Goal: Task Accomplishment & Management: Manage account settings

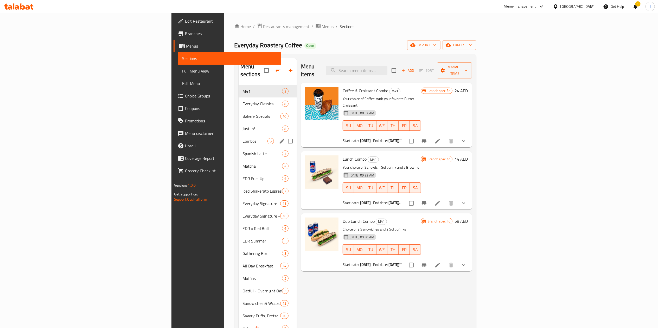
click at [238, 135] on div "Combos 5" at bounding box center [267, 141] width 58 height 12
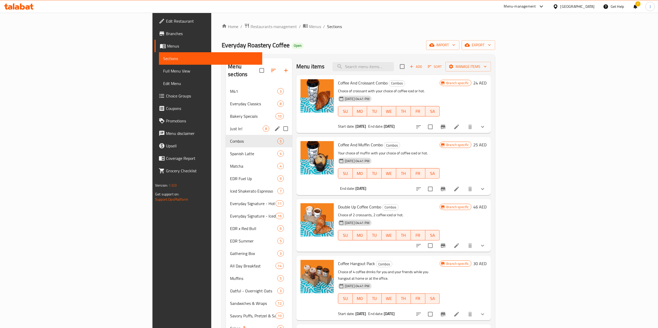
click at [226, 126] on div "Just In! 8" at bounding box center [259, 128] width 66 height 12
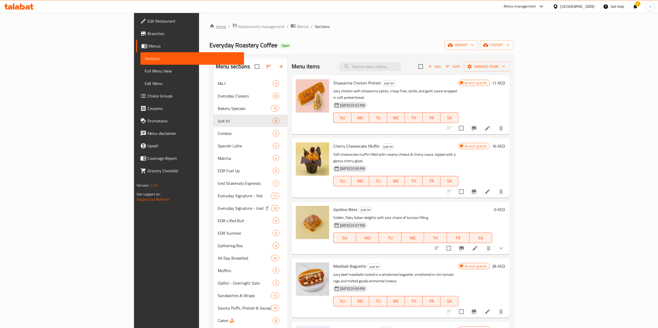
click at [209, 26] on link "Home" at bounding box center [217, 26] width 17 height 6
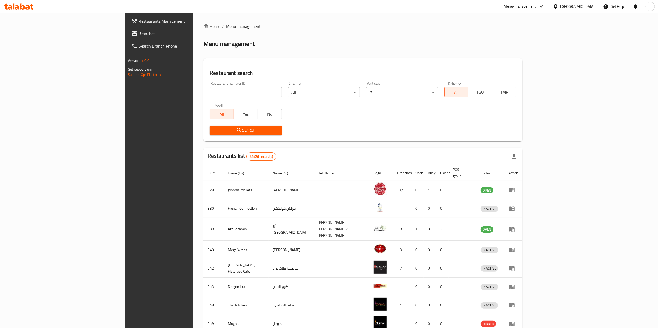
click at [210, 89] on input "search" at bounding box center [246, 92] width 72 height 10
type input "603153"
click at [214, 133] on span "Search" at bounding box center [245, 130] width 63 height 6
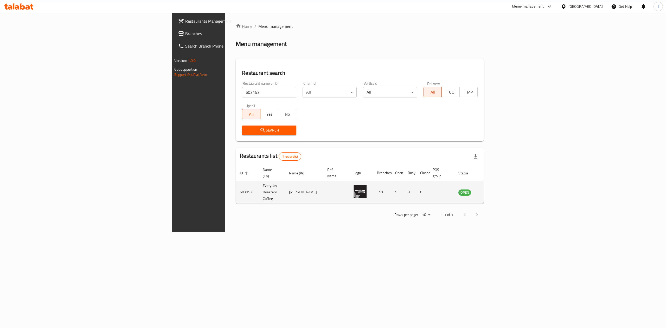
click at [492, 189] on icon "enhanced table" at bounding box center [488, 192] width 6 height 6
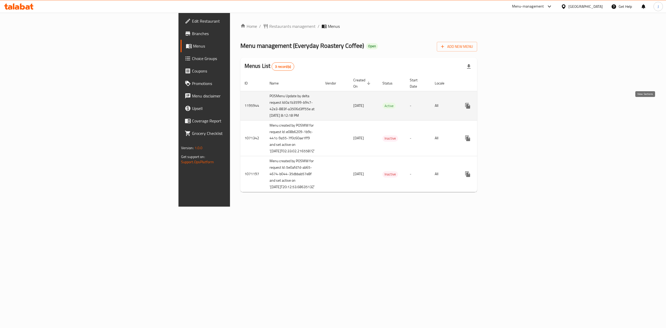
click at [511, 110] on link "enhanced table" at bounding box center [505, 106] width 12 height 12
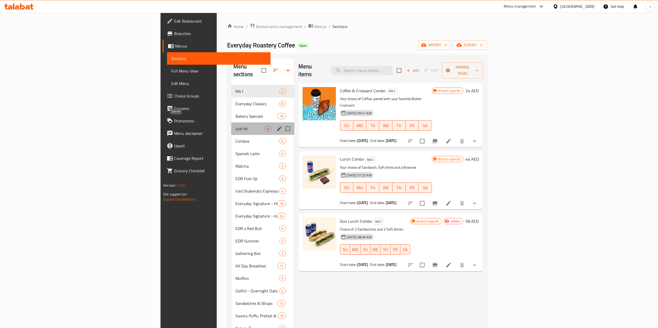
click at [235, 126] on span "Just In!" at bounding box center [249, 129] width 29 height 6
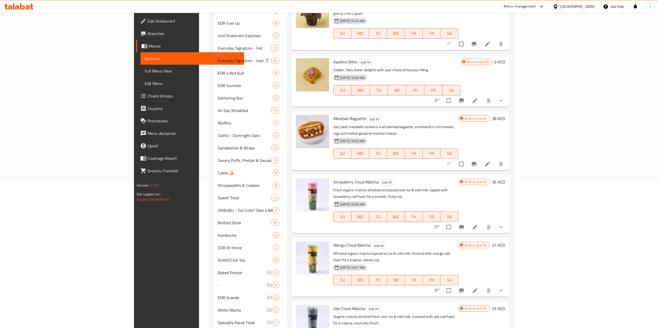
scroll to position [208, 0]
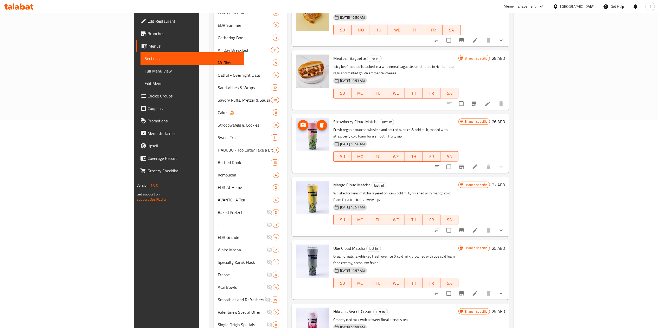
click at [300, 122] on icon "upload picture" at bounding box center [303, 125] width 6 height 6
click at [298, 185] on span "upload picture" at bounding box center [303, 188] width 10 height 6
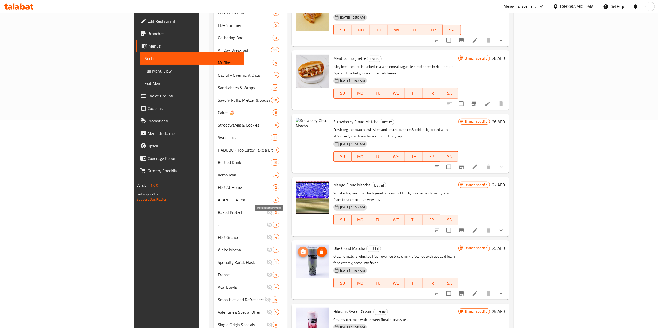
click at [298, 249] on span "upload picture" at bounding box center [303, 252] width 10 height 6
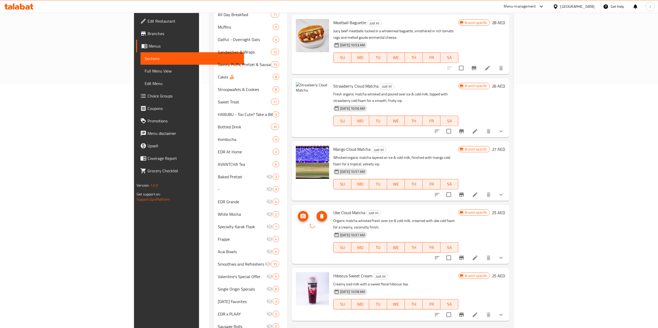
scroll to position [260, 0]
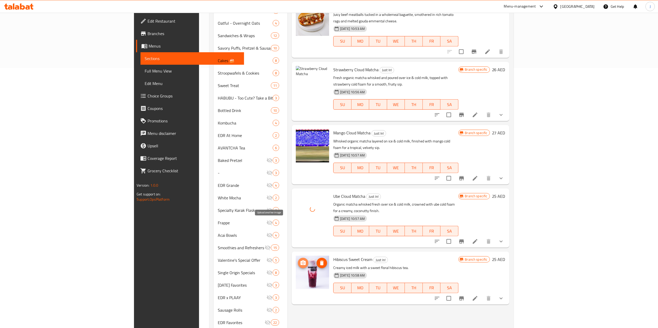
click at [300, 260] on icon "upload picture" at bounding box center [303, 263] width 6 height 6
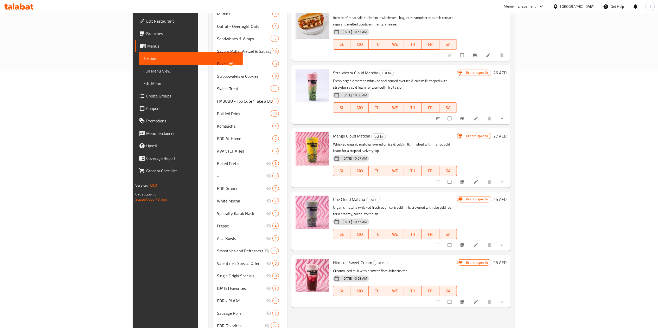
scroll to position [260, 0]
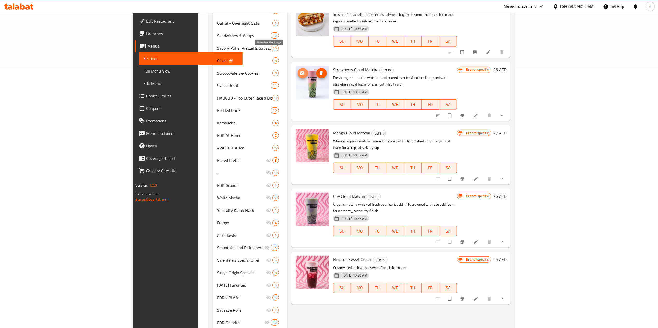
click at [297, 68] on button "upload picture" at bounding box center [302, 73] width 10 height 10
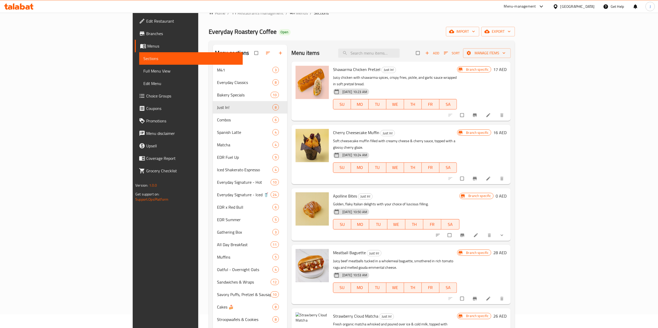
scroll to position [0, 0]
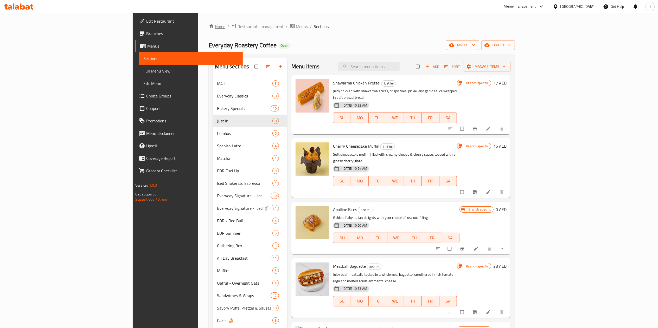
click at [209, 28] on link "Home" at bounding box center [217, 26] width 17 height 6
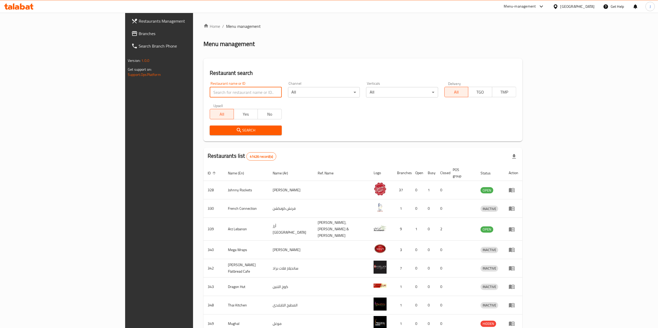
click at [210, 92] on input "search" at bounding box center [246, 92] width 72 height 10
type input "603153"
click at [237, 128] on icon "submit" at bounding box center [239, 130] width 4 height 4
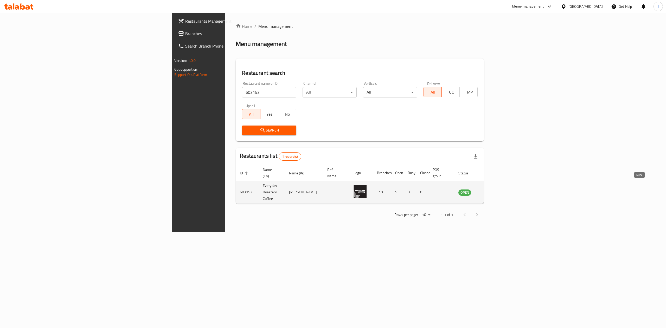
click at [491, 190] on icon "enhanced table" at bounding box center [489, 192] width 6 height 4
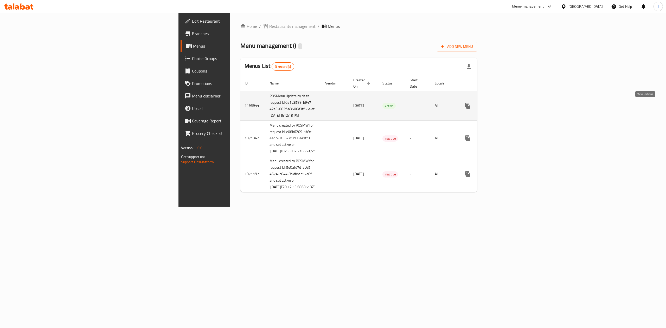
click at [507, 108] on icon "enhanced table" at bounding box center [505, 105] width 5 height 5
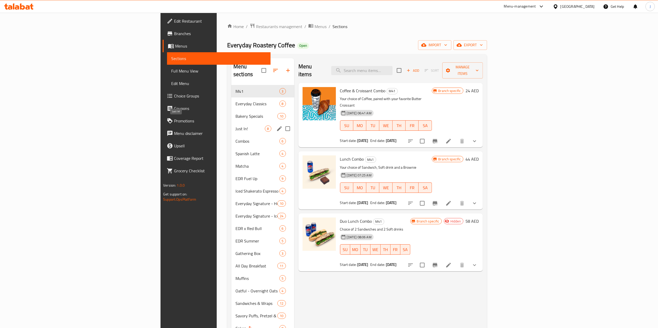
click at [235, 126] on span "Just In!" at bounding box center [249, 129] width 29 height 6
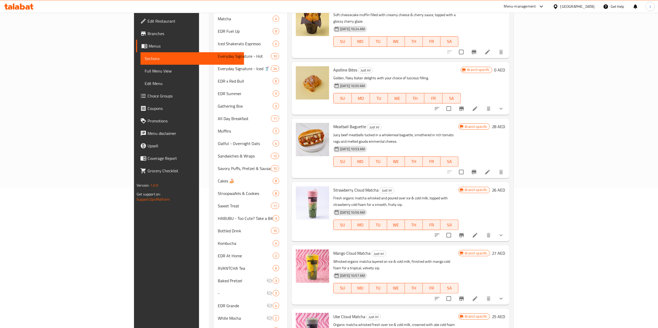
scroll to position [156, 0]
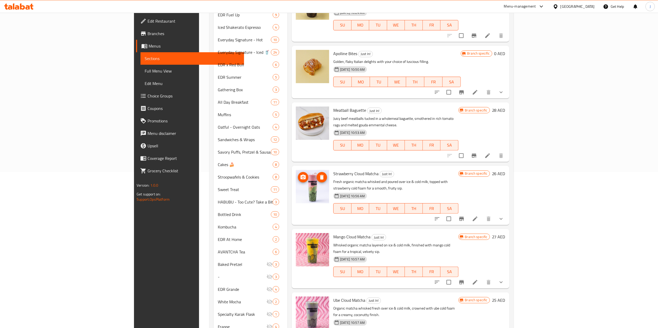
click at [300, 174] on icon "upload picture" at bounding box center [303, 177] width 6 height 6
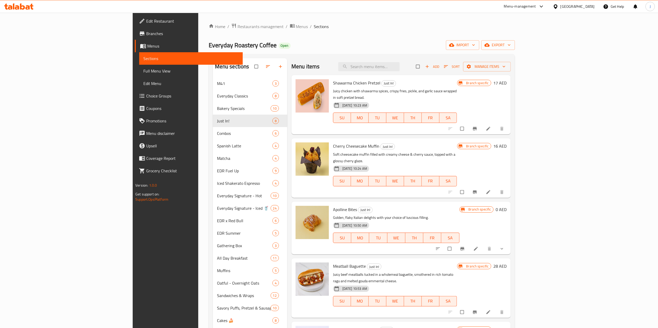
scroll to position [136, 0]
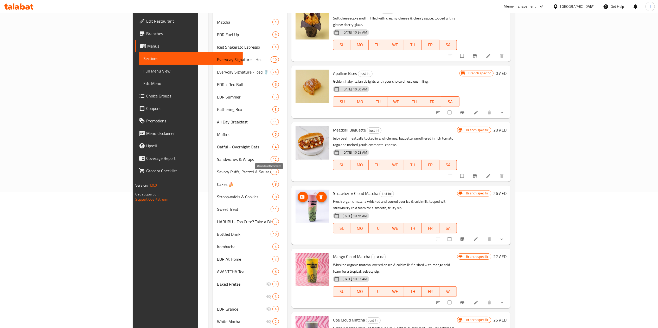
click at [297, 194] on span "upload picture" at bounding box center [302, 196] width 10 height 5
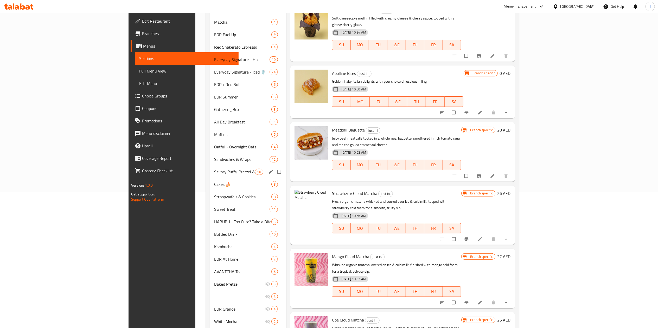
click at [210, 167] on div "Savory Puffs, Pretzel & Sausage Rolls 10" at bounding box center [248, 172] width 76 height 12
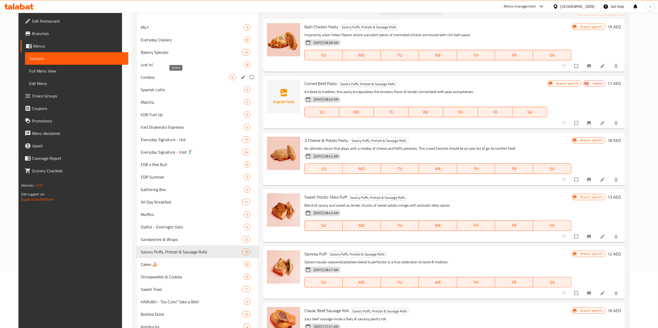
scroll to position [50, 0]
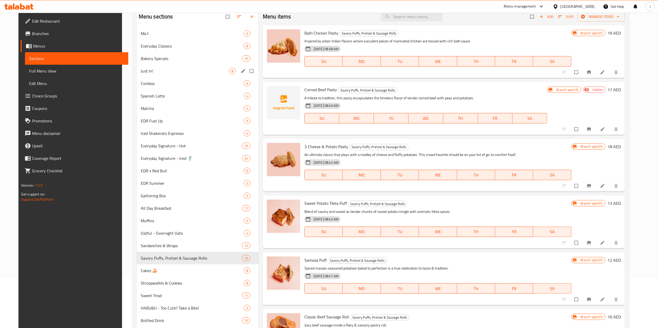
click at [154, 66] on div "Just In! 8" at bounding box center [197, 71] width 122 height 12
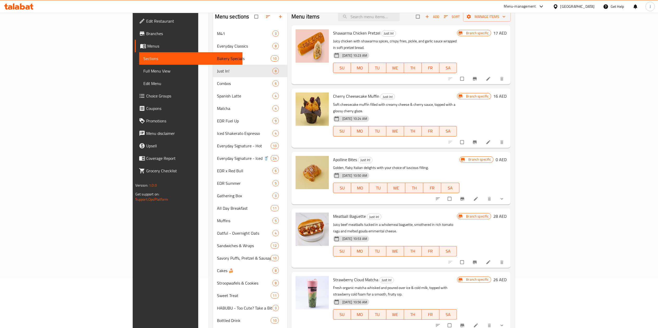
scroll to position [166, 0]
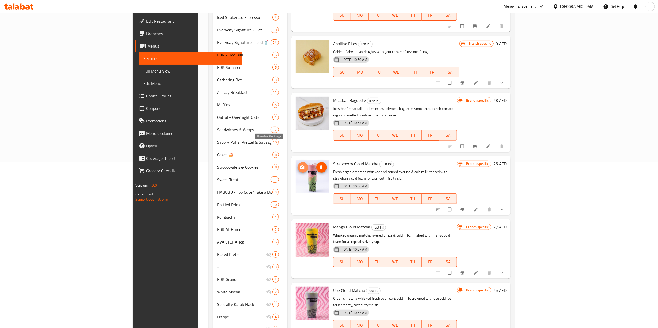
click at [297, 162] on button "upload picture" at bounding box center [302, 167] width 10 height 10
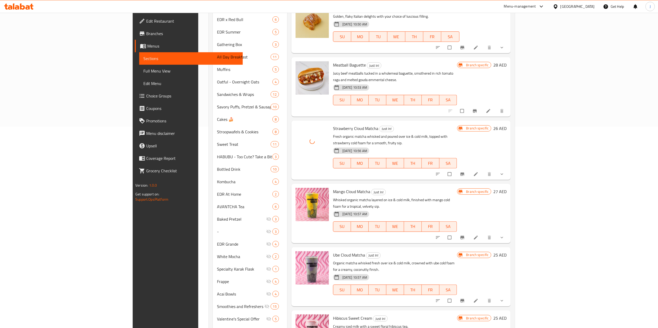
scroll to position [218, 0]
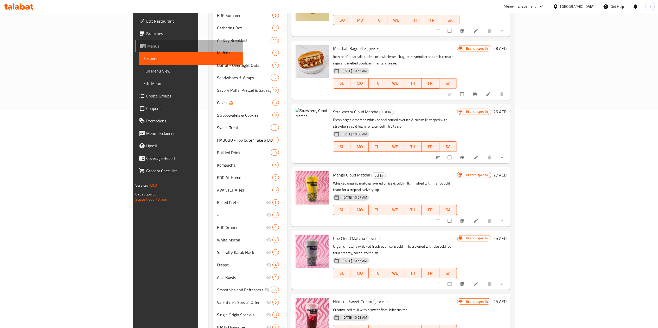
click at [147, 45] on span "Menus" at bounding box center [192, 46] width 91 height 6
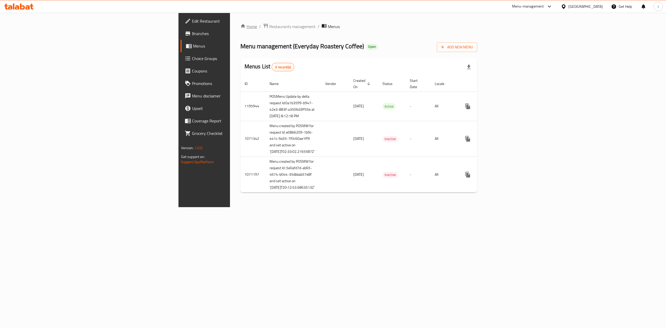
click at [240, 25] on icon "breadcrumb" at bounding box center [242, 25] width 5 height 5
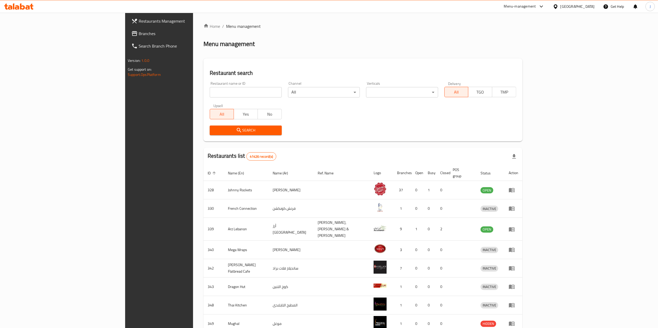
click at [210, 85] on div "Restaurant name or ID Restaurant name or ID" at bounding box center [246, 90] width 72 height 16
click at [210, 87] on input "search" at bounding box center [246, 92] width 72 height 10
type input "670444"
click at [210, 126] on button "Search" at bounding box center [246, 131] width 72 height 10
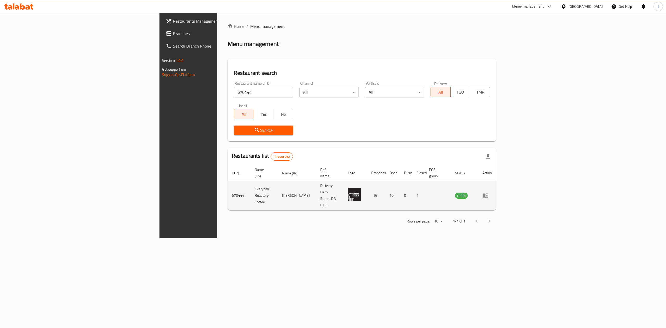
click at [488, 192] on icon "enhanced table" at bounding box center [485, 195] width 6 height 6
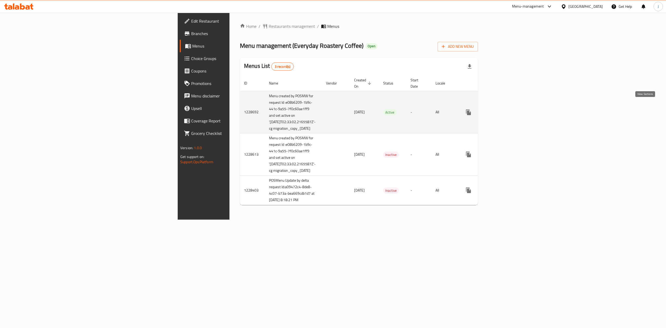
click at [508, 110] on icon "enhanced table" at bounding box center [505, 112] width 5 height 5
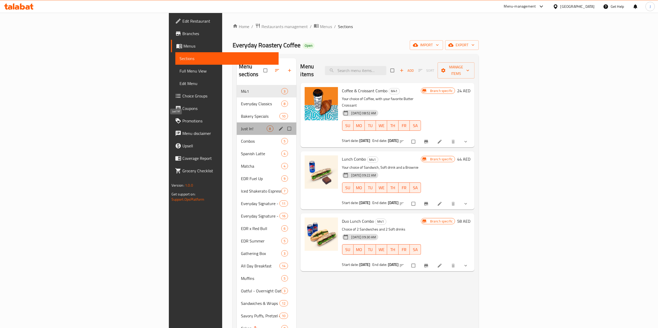
click at [241, 126] on span "Just In!" at bounding box center [254, 129] width 26 height 6
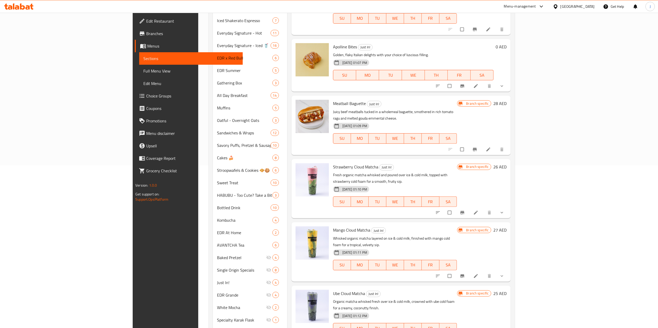
scroll to position [164, 0]
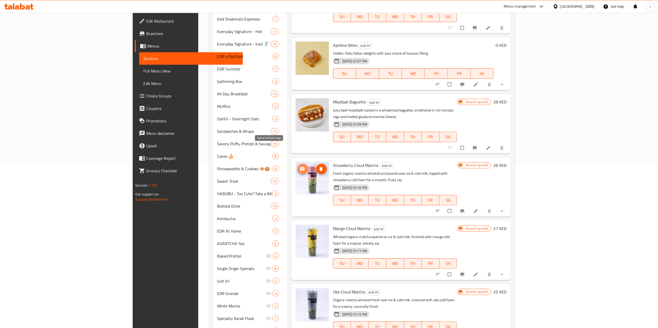
click at [297, 164] on button "upload picture" at bounding box center [302, 169] width 10 height 10
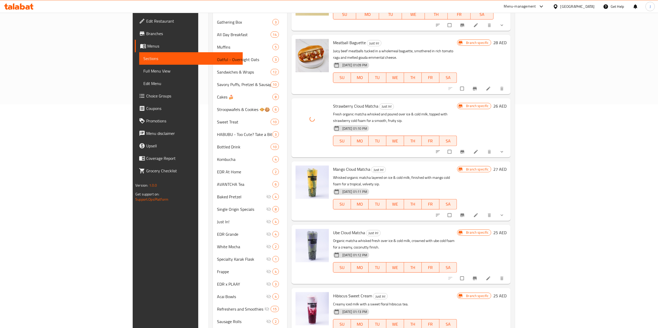
scroll to position [224, 0]
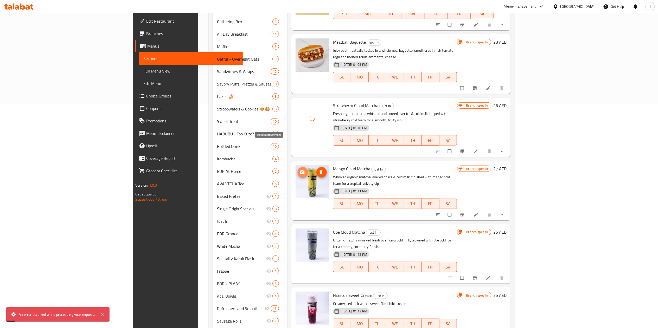
click at [300, 170] on icon "upload picture" at bounding box center [302, 172] width 5 height 5
click at [297, 231] on button "upload picture" at bounding box center [302, 236] width 10 height 10
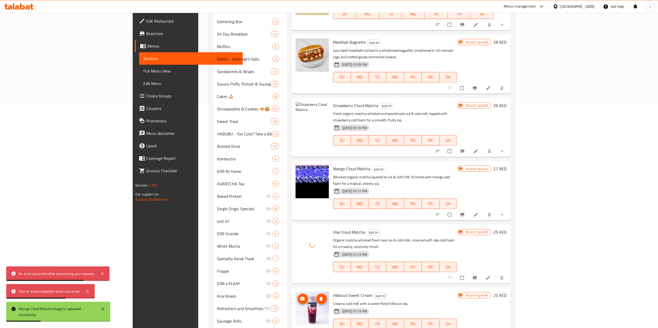
click at [295, 292] on img at bounding box center [311, 308] width 33 height 33
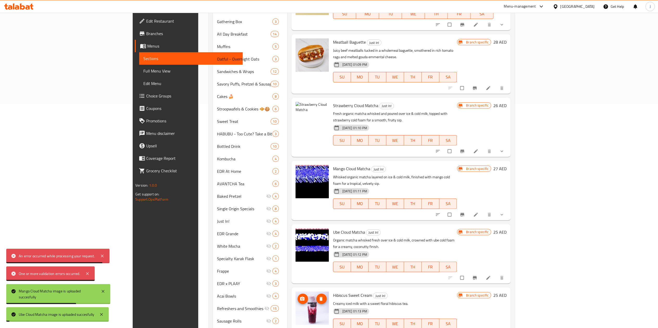
click at [297, 294] on button "upload picture" at bounding box center [302, 299] width 10 height 10
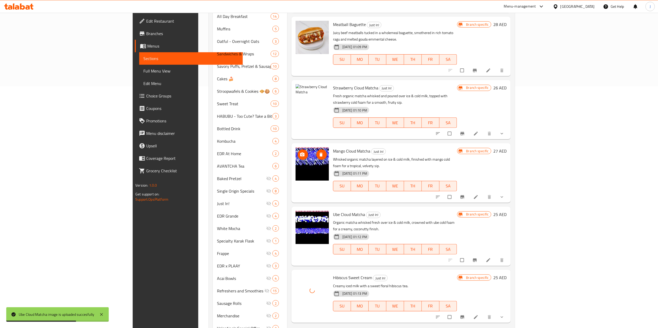
scroll to position [242, 0]
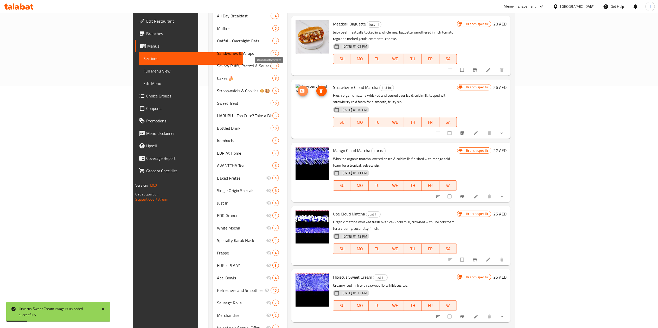
click at [297, 86] on button "upload picture" at bounding box center [302, 91] width 10 height 10
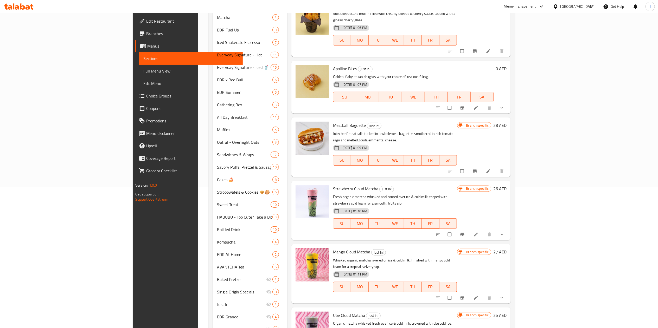
scroll to position [143, 0]
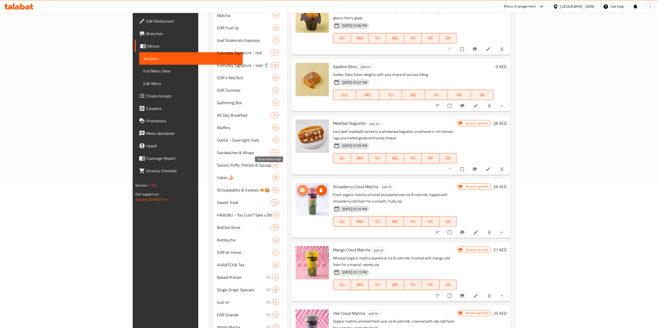
click at [300, 188] on icon "upload picture" at bounding box center [302, 190] width 5 height 5
click at [515, 95] on div "Menu sections M41 3 Everyday Classics 8 Bakery Specials 10 Just In! 8 Combos 5 …" at bounding box center [362, 188] width 306 height 554
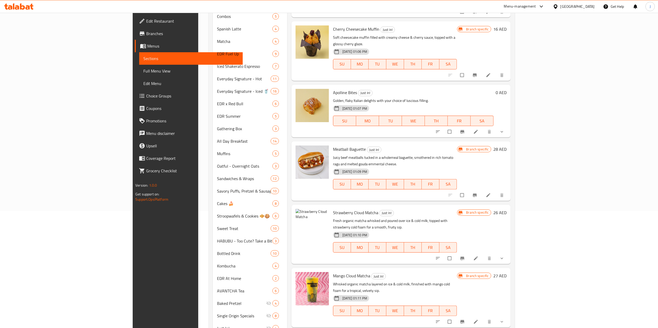
scroll to position [115, 0]
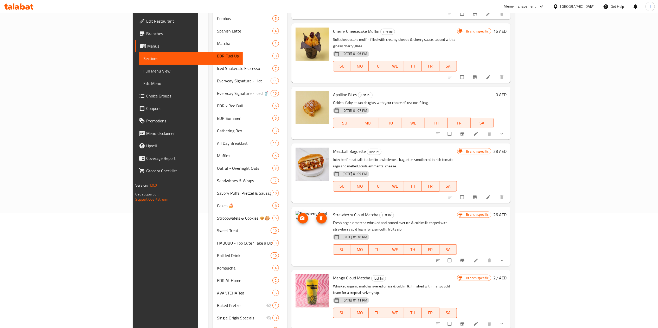
click at [300, 216] on icon "upload picture" at bounding box center [302, 218] width 5 height 5
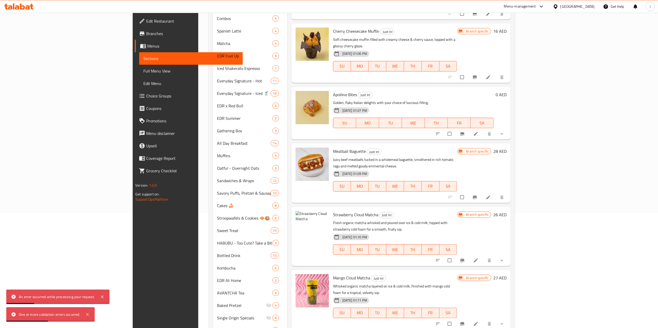
click at [70, 299] on div "An error occurred while processing your request." at bounding box center [57, 297] width 76 height 6
click at [43, 317] on div "One or more validation errors occurred." at bounding box center [49, 315] width 61 height 6
click at [11, 315] on icon at bounding box center [13, 315] width 4 height 4
click at [86, 316] on icon at bounding box center [87, 314] width 6 height 6
click at [105, 315] on icon at bounding box center [102, 314] width 6 height 6
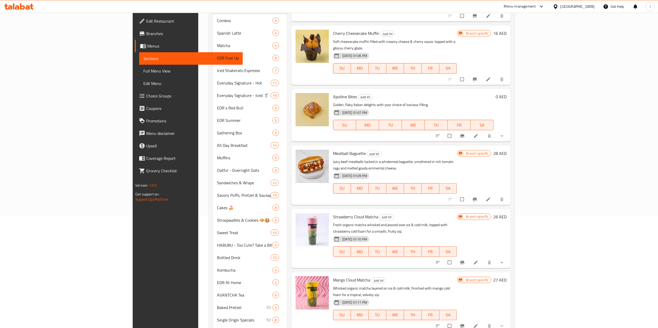
scroll to position [116, 0]
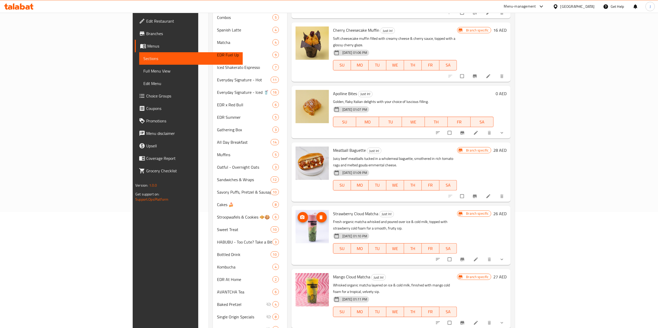
click at [297, 212] on button "upload picture" at bounding box center [302, 217] width 10 height 10
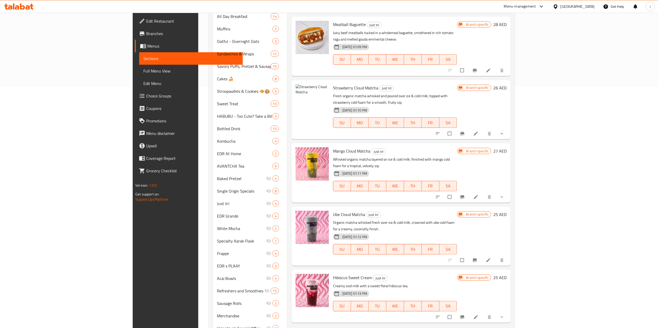
scroll to position [227, 0]
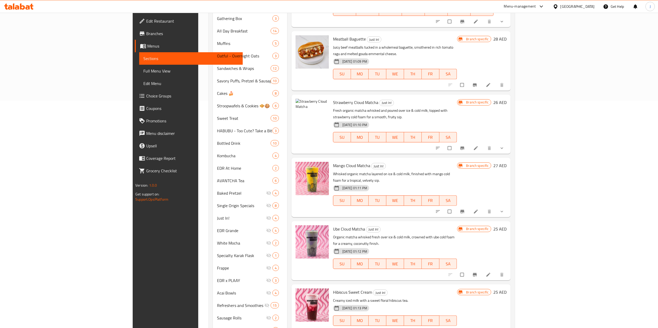
click at [147, 47] on span "Menus" at bounding box center [192, 46] width 91 height 6
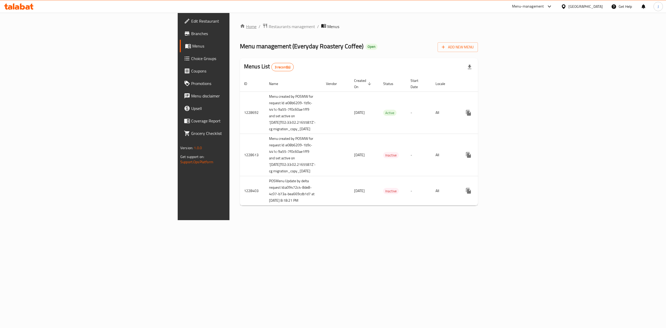
click at [240, 28] on link "Home" at bounding box center [248, 26] width 17 height 6
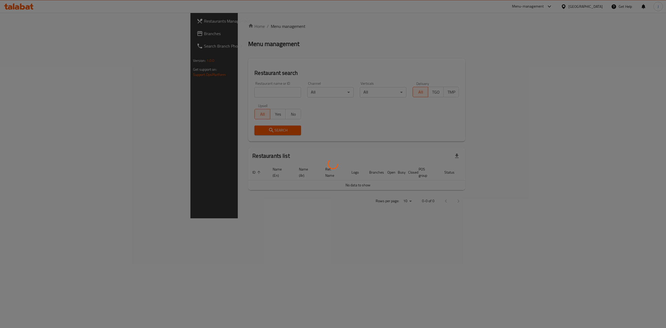
click at [172, 90] on div at bounding box center [333, 164] width 666 height 328
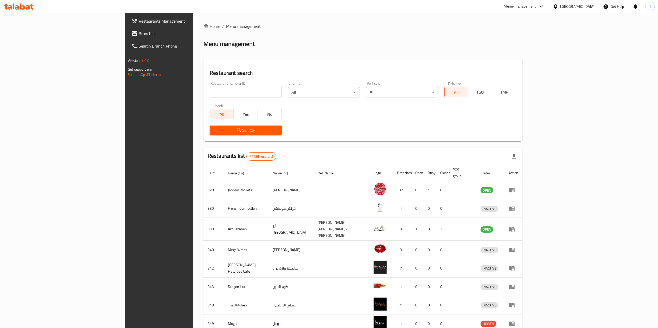
click at [210, 92] on input "search" at bounding box center [246, 92] width 72 height 10
type input "659775"
click at [214, 132] on span "Search" at bounding box center [245, 130] width 63 height 6
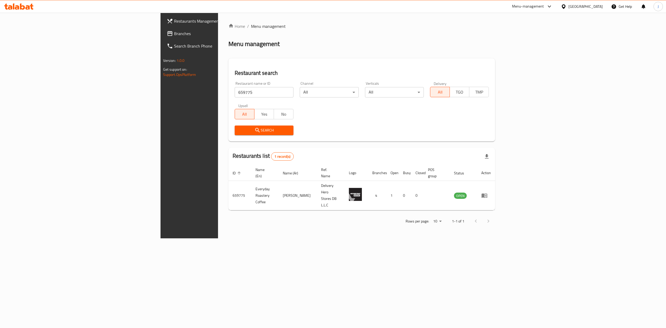
click at [254, 130] on icon "submit" at bounding box center [257, 130] width 6 height 6
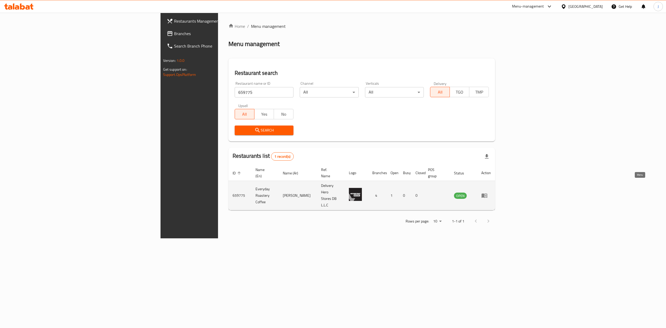
click at [487, 192] on icon "enhanced table" at bounding box center [484, 195] width 6 height 6
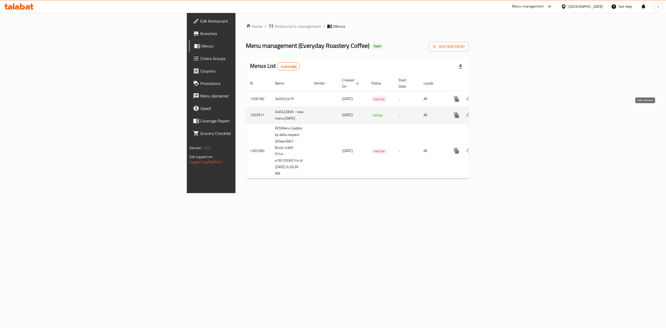
click at [497, 113] on icon "enhanced table" at bounding box center [494, 115] width 6 height 6
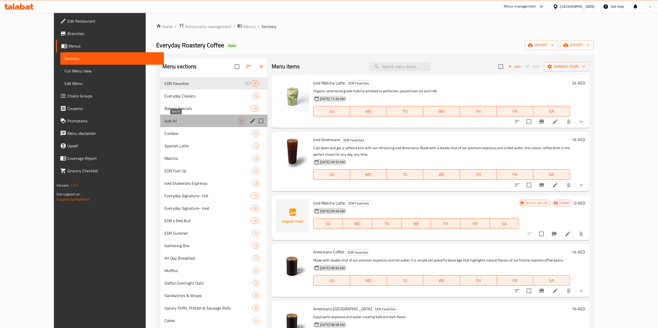
click at [164, 120] on span "Just In!" at bounding box center [201, 121] width 74 height 6
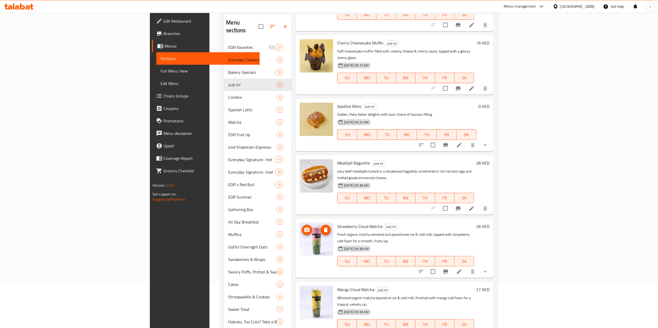
scroll to position [104, 0]
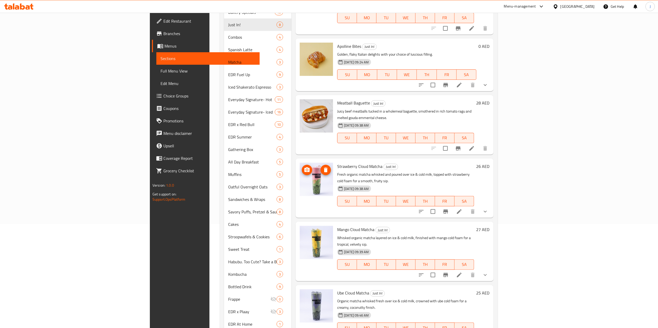
click at [304, 167] on icon "upload picture" at bounding box center [306, 169] width 5 height 5
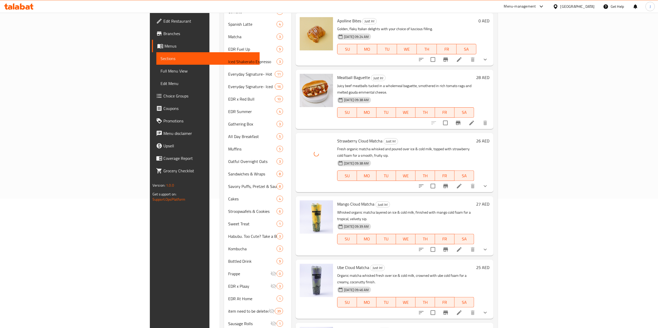
scroll to position [153, 0]
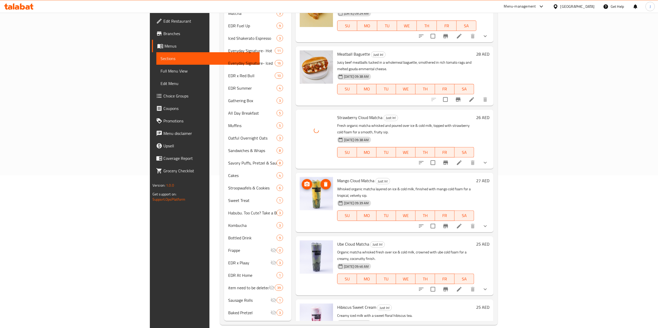
click at [304, 181] on icon "upload picture" at bounding box center [307, 184] width 6 height 6
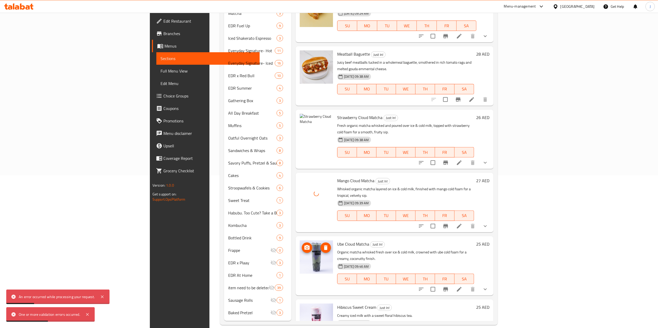
click at [304, 245] on icon "upload picture" at bounding box center [306, 247] width 5 height 5
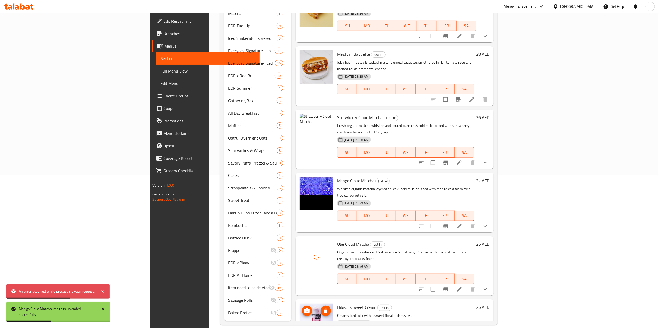
click at [304, 308] on icon "upload picture" at bounding box center [306, 310] width 5 height 5
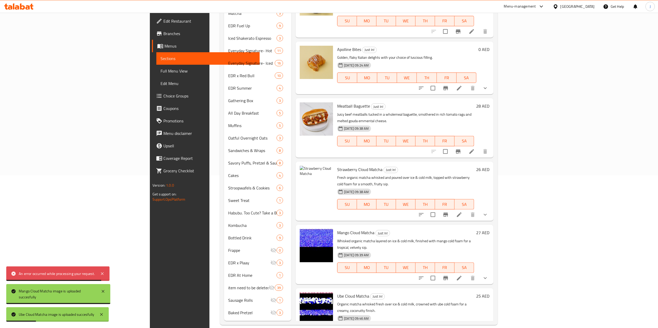
scroll to position [59, 0]
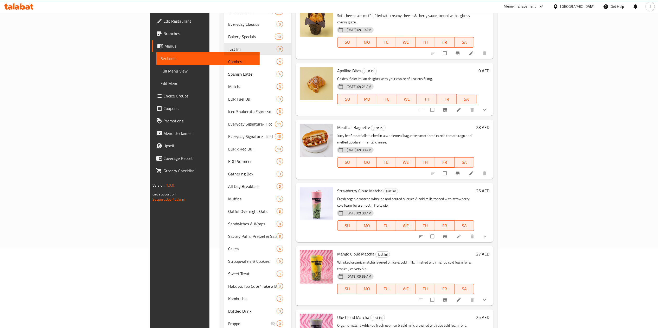
scroll to position [153, 0]
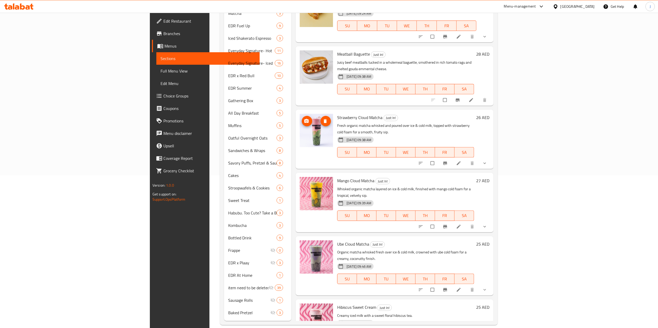
click at [300, 114] on img at bounding box center [316, 130] width 33 height 33
click at [304, 119] on icon "upload picture" at bounding box center [306, 121] width 4 height 4
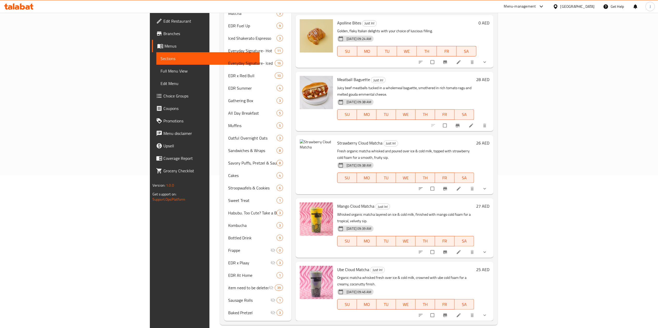
scroll to position [34, 0]
click at [304, 144] on icon "upload picture" at bounding box center [306, 146] width 4 height 4
click at [164, 46] on span "Menus" at bounding box center [209, 46] width 91 height 6
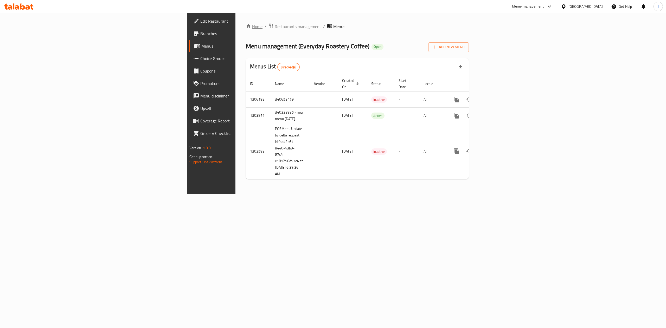
click at [246, 25] on link "Home" at bounding box center [254, 26] width 17 height 6
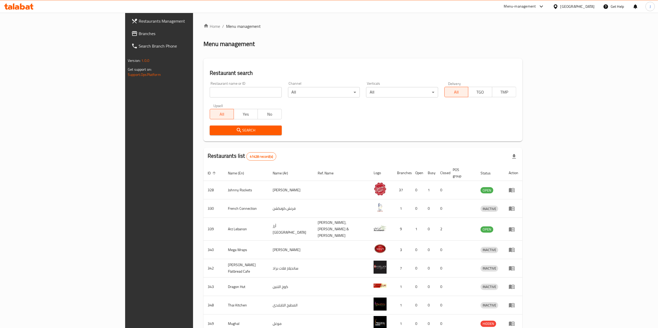
click at [210, 89] on input "search" at bounding box center [246, 92] width 72 height 10
type input "670444"
click at [210, 126] on button "Search" at bounding box center [246, 131] width 72 height 10
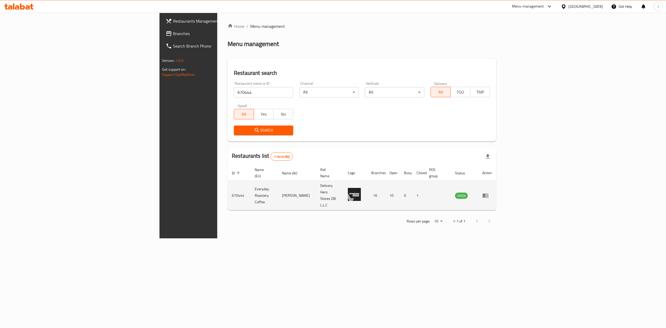
click at [488, 194] on icon "enhanced table" at bounding box center [485, 196] width 6 height 4
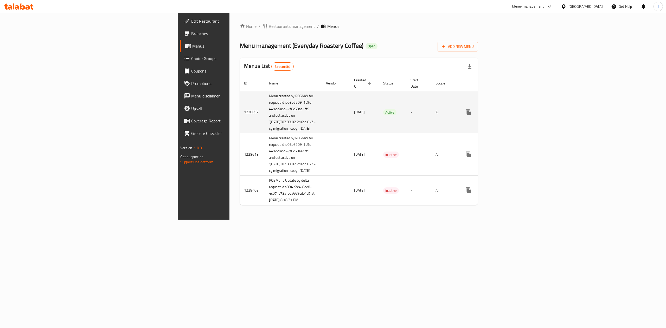
click at [512, 106] on link "enhanced table" at bounding box center [505, 112] width 12 height 12
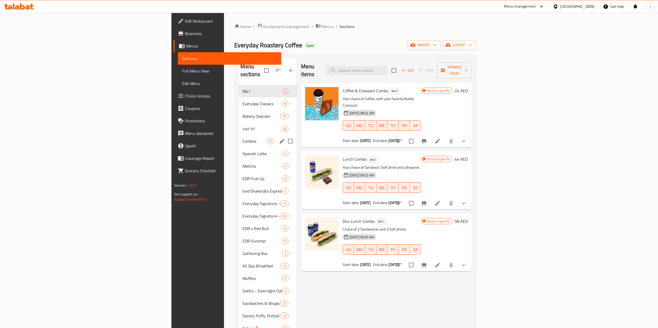
click at [238, 122] on div "Just In! 8" at bounding box center [267, 128] width 58 height 12
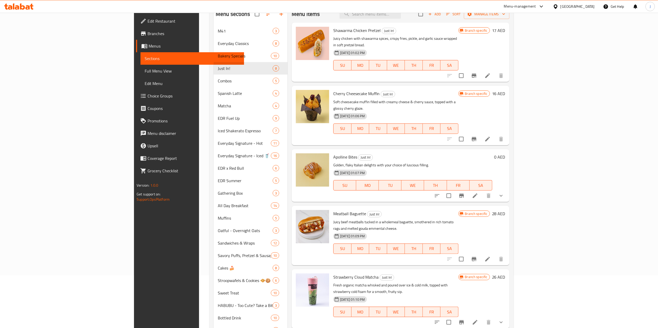
scroll to position [156, 0]
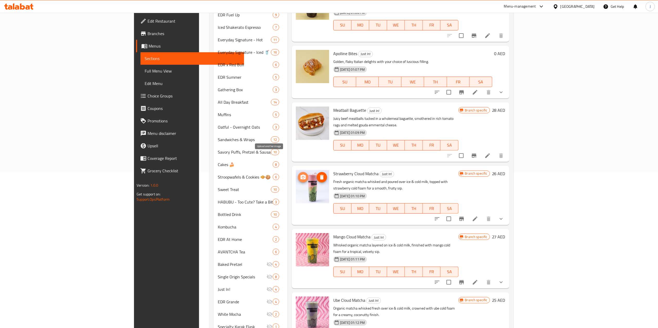
click at [300, 175] on icon "upload picture" at bounding box center [302, 177] width 5 height 5
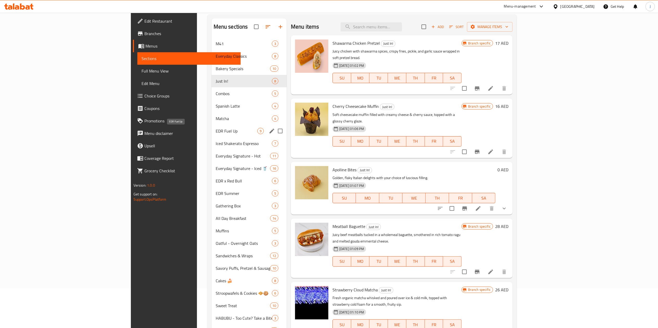
scroll to position [0, 0]
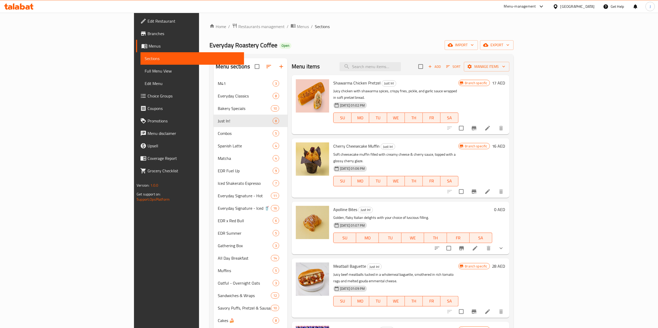
click at [209, 31] on div "Home / Restaurants management / Menus / Sections Everyday Roastery Coffee Open …" at bounding box center [361, 315] width 304 height 584
click at [209, 28] on link "Home" at bounding box center [217, 26] width 17 height 6
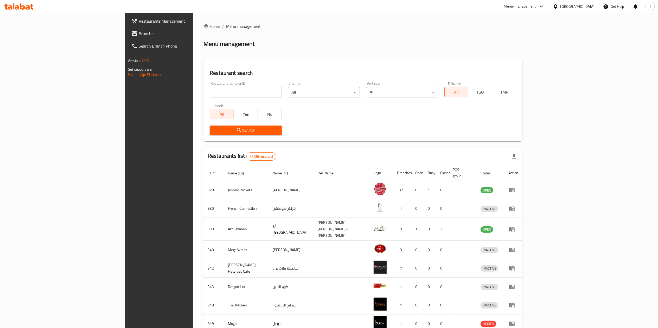
click at [210, 96] on input "search" at bounding box center [246, 92] width 72 height 10
type input "603153"
click at [214, 132] on span "Search" at bounding box center [245, 130] width 63 height 6
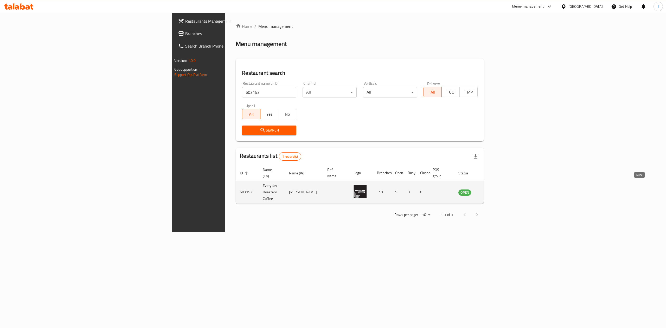
click at [491, 190] on icon "enhanced table" at bounding box center [489, 192] width 6 height 4
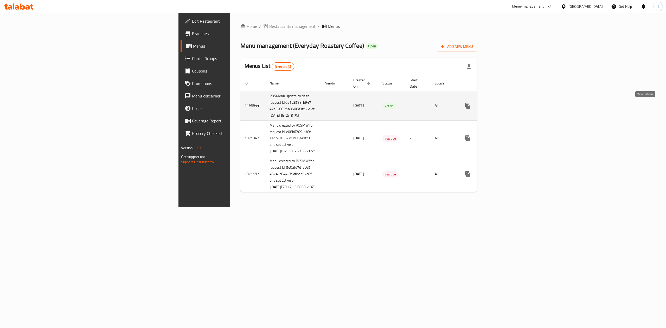
click at [511, 103] on link "enhanced table" at bounding box center [505, 106] width 12 height 12
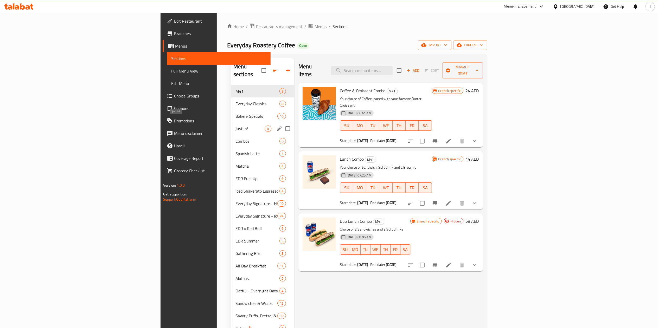
click at [235, 126] on span "Just In!" at bounding box center [249, 129] width 29 height 6
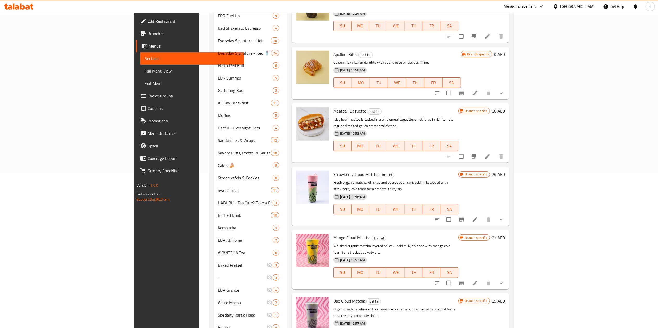
scroll to position [156, 0]
click at [300, 175] on icon "upload picture" at bounding box center [302, 177] width 5 height 5
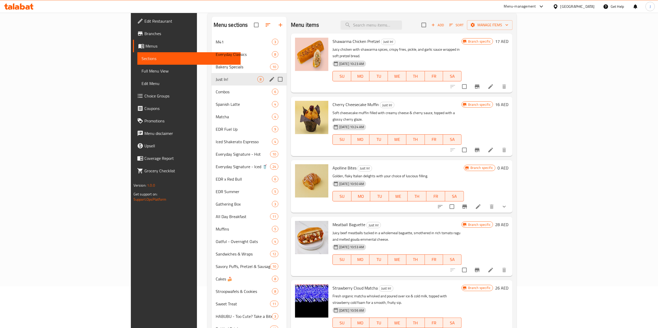
scroll to position [9, 0]
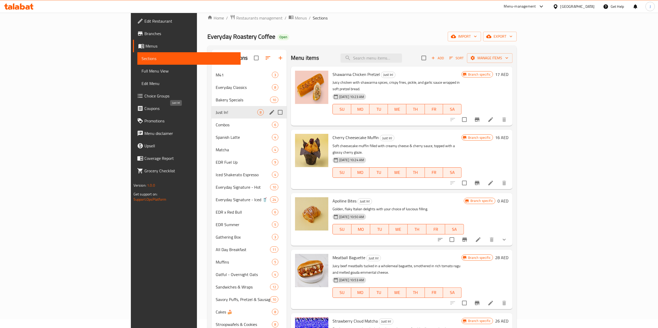
click at [216, 113] on span "Just In!" at bounding box center [237, 112] width 42 height 6
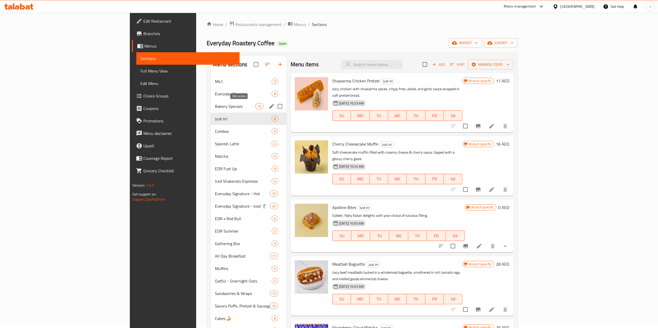
scroll to position [0, 0]
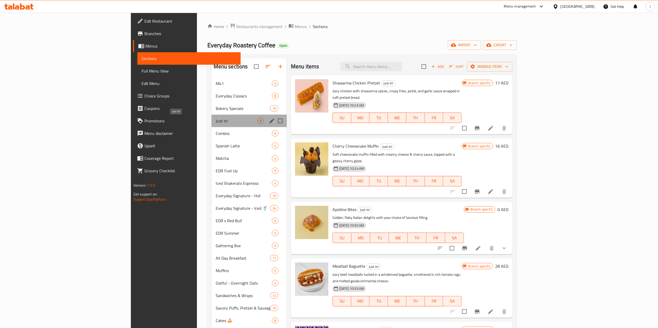
click at [216, 121] on span "Just In!" at bounding box center [237, 121] width 42 height 6
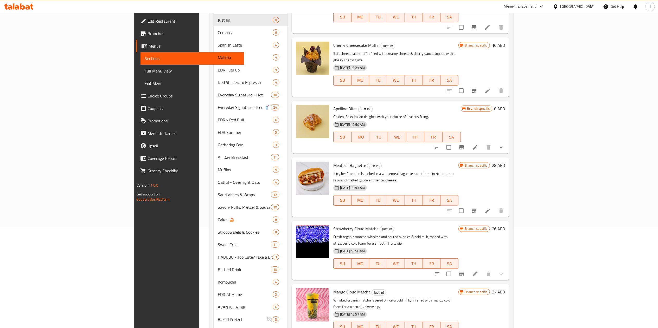
scroll to position [104, 0]
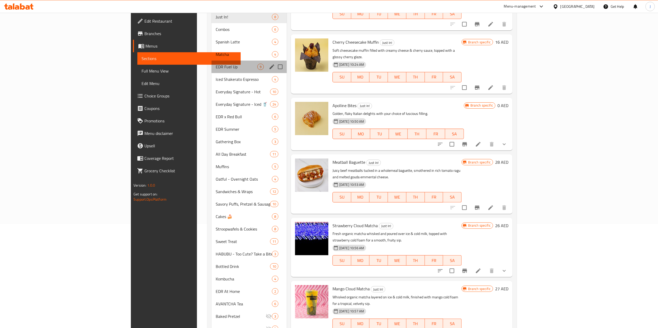
click at [211, 73] on div "EDR Fuel Up 9" at bounding box center [248, 67] width 75 height 12
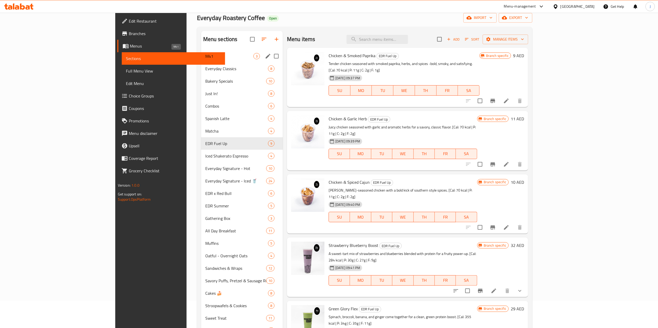
scroll to position [18, 0]
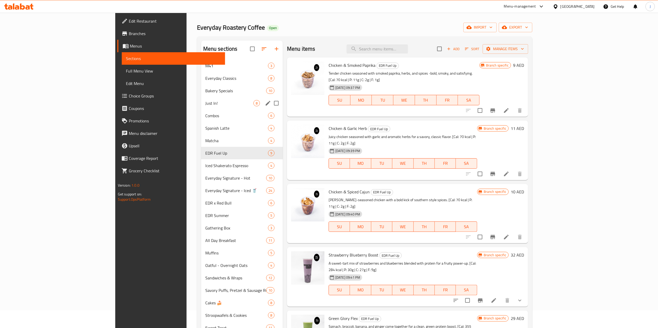
click at [201, 100] on div "Just In! 8" at bounding box center [242, 103] width 82 height 12
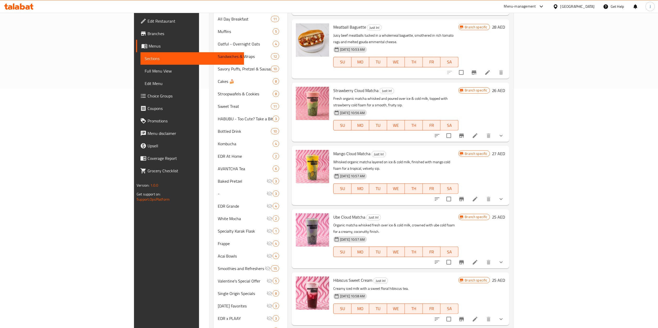
scroll to position [278, 0]
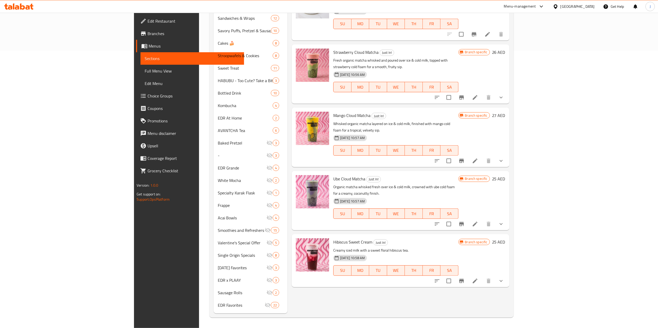
click at [397, 307] on div "Menu items Add Sort Manage items Shawarma Chicken Pretzel Just In! Juicy chicke…" at bounding box center [398, 47] width 222 height 533
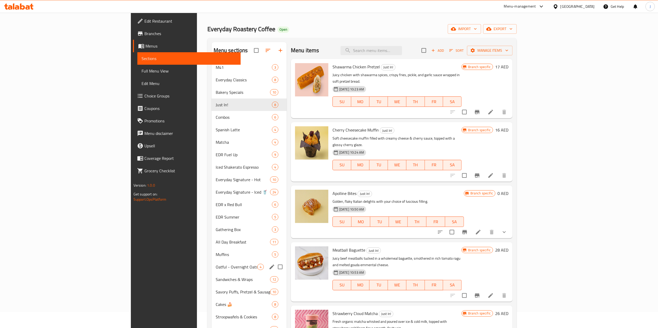
scroll to position [0, 0]
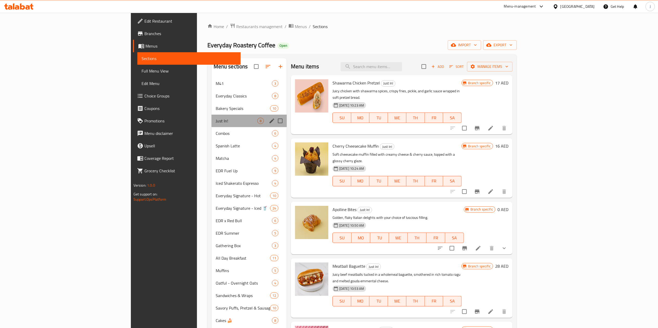
click at [211, 117] on div "Just In! 8" at bounding box center [248, 121] width 75 height 12
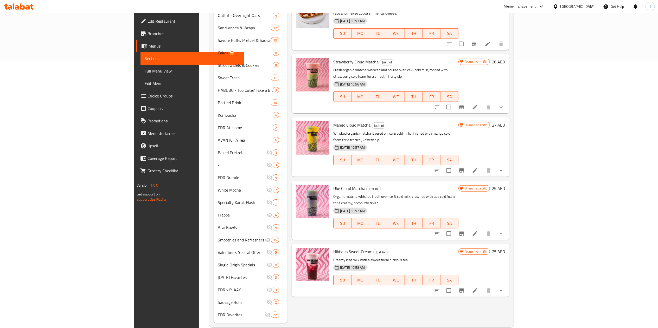
scroll to position [268, 0]
